Goal: Task Accomplishment & Management: Use online tool/utility

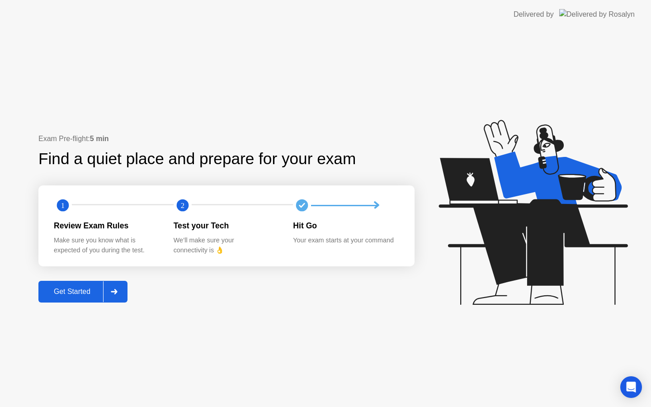
click at [120, 287] on div at bounding box center [114, 291] width 22 height 21
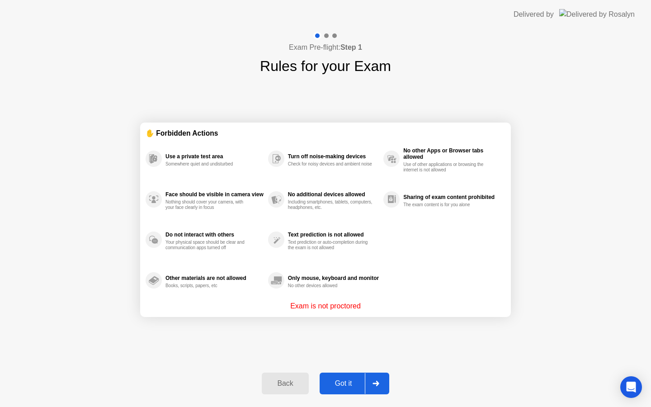
click at [360, 396] on div "Back Got it" at bounding box center [325, 384] width 138 height 42
click at [360, 388] on button "Got it" at bounding box center [355, 383] width 70 height 22
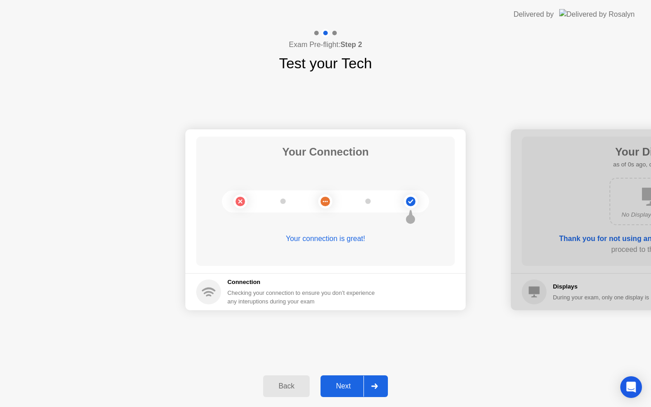
click at [375, 387] on icon at bounding box center [374, 385] width 6 height 5
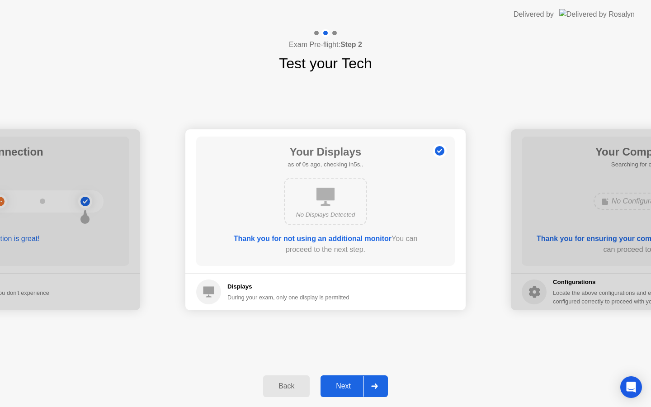
click at [375, 387] on icon at bounding box center [374, 385] width 6 height 5
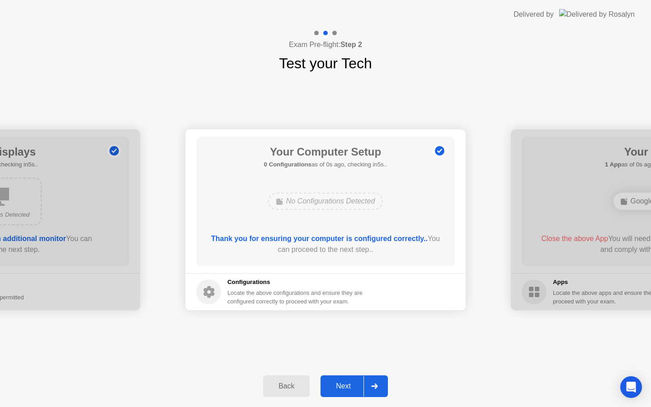
click at [375, 387] on icon at bounding box center [374, 385] width 6 height 5
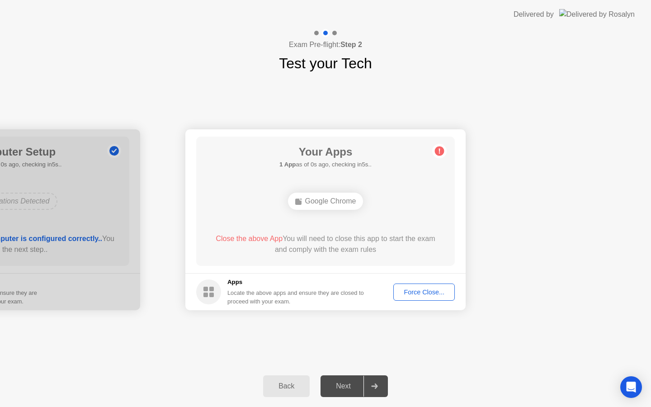
click at [424, 294] on div "Force Close..." at bounding box center [423, 291] width 55 height 7
click at [403, 287] on button "Force Close..." at bounding box center [423, 291] width 61 height 17
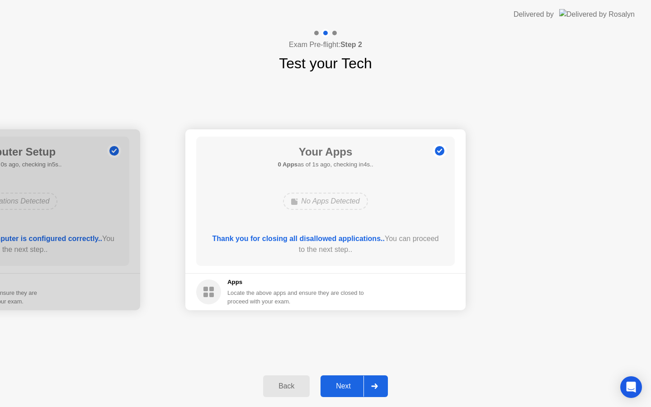
click at [351, 384] on div "Next" at bounding box center [343, 386] width 40 height 8
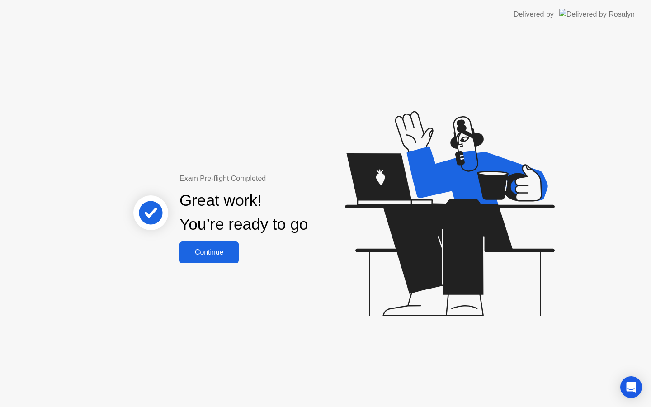
click at [215, 248] on div "Continue" at bounding box center [209, 252] width 54 height 8
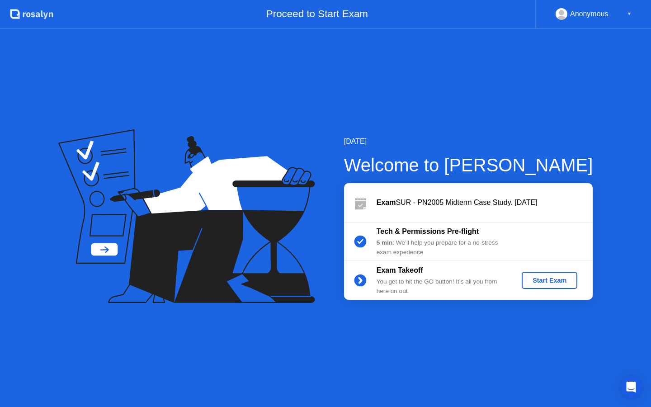
click at [539, 283] on div "Start Exam" at bounding box center [549, 280] width 48 height 7
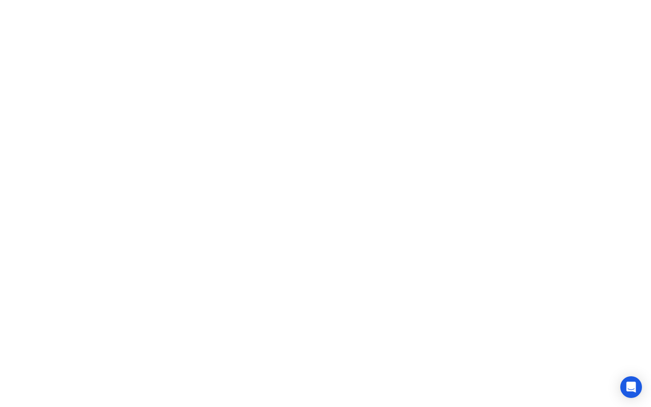
click div "Exam Rules"
click at [7, 9] on button "End Proctoring Session" at bounding box center [3, 7] width 7 height 3
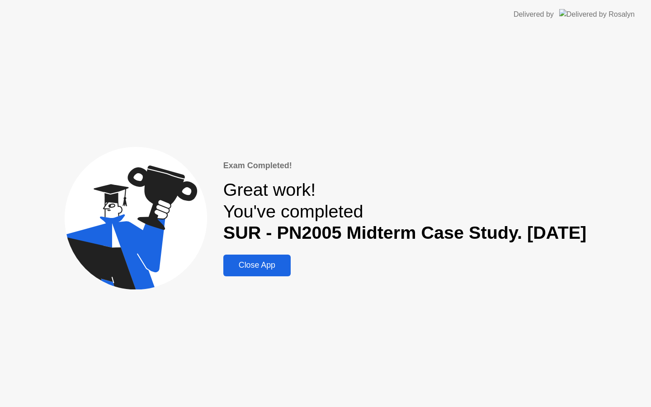
click at [234, 266] on div "Close App" at bounding box center [257, 264] width 62 height 9
